Goal: Task Accomplishment & Management: Use online tool/utility

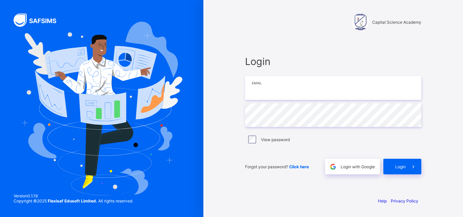
type input "**********"
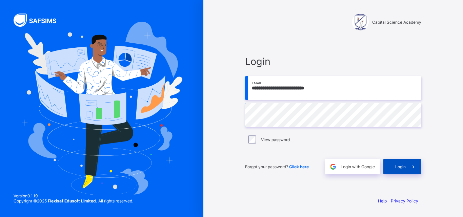
click at [396, 165] on span "Login" at bounding box center [400, 166] width 11 height 5
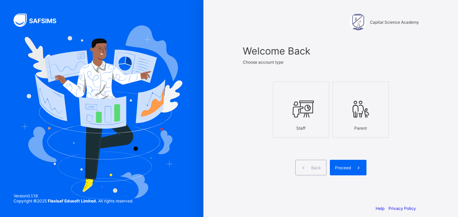
click at [288, 125] on div "Staff" at bounding box center [300, 128] width 49 height 12
click at [349, 166] on span "Proceed" at bounding box center [343, 167] width 16 height 5
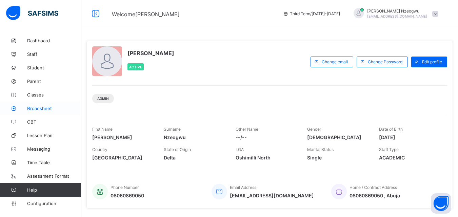
click at [37, 109] on span "Broadsheet" at bounding box center [54, 108] width 54 height 5
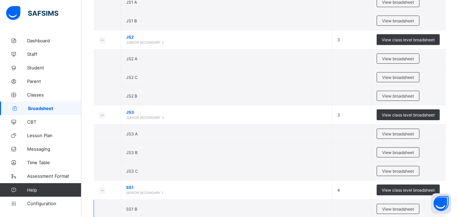
scroll to position [397, 0]
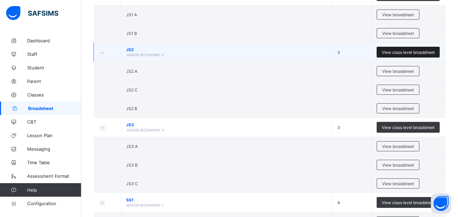
click at [392, 54] on span "View class level broadsheet" at bounding box center [408, 52] width 53 height 5
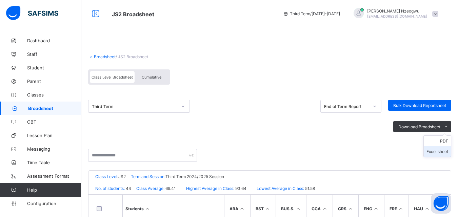
click at [438, 149] on li "Excel sheet" at bounding box center [437, 151] width 27 height 11
